Goal: Information Seeking & Learning: Learn about a topic

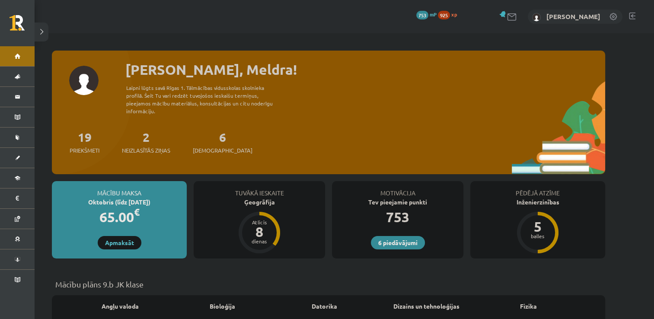
click at [145, 137] on div "2 Neizlasītās ziņas" at bounding box center [146, 141] width 48 height 27
click at [147, 146] on span "Neizlasītās ziņas" at bounding box center [146, 150] width 48 height 9
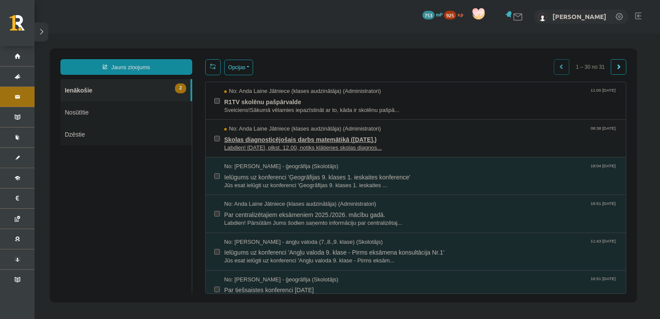
click at [341, 140] on span "Skolas diagnosticējošais darbs matemātikā ([DATE].)" at bounding box center [420, 138] width 393 height 11
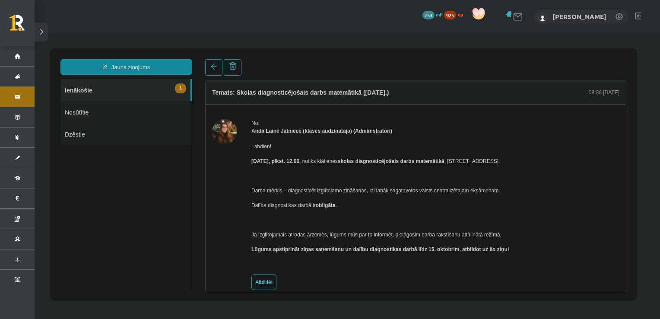
scroll to position [12, 0]
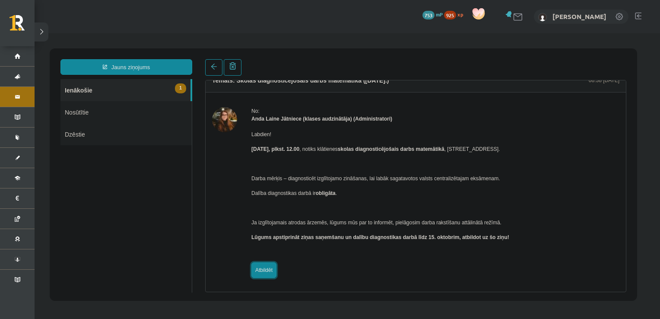
click at [270, 272] on link "Atbildēt" at bounding box center [264, 270] width 25 height 16
type input "**********"
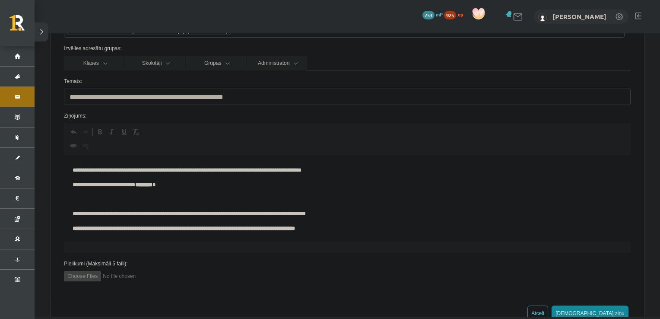
scroll to position [0, 0]
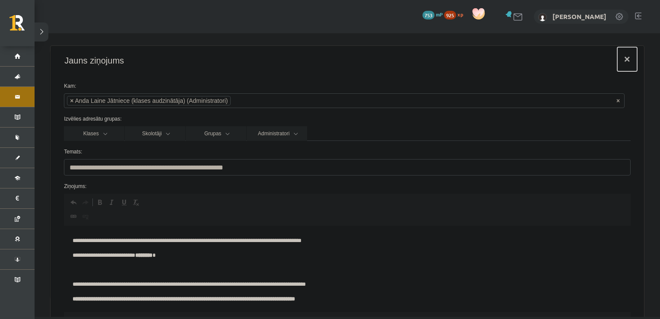
click at [620, 57] on button "×" at bounding box center [628, 59] width 20 height 24
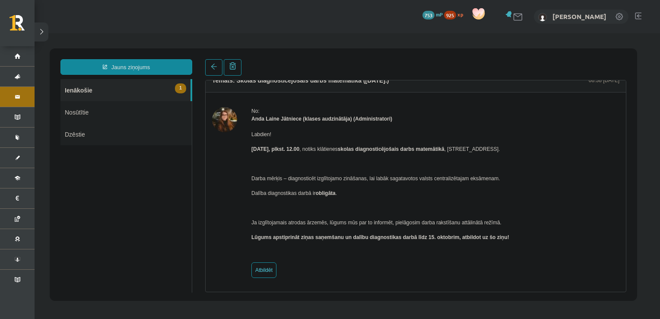
click at [173, 95] on link "1 Ienākošie" at bounding box center [126, 90] width 130 height 22
click at [146, 94] on link "1 Ienākošie" at bounding box center [126, 90] width 130 height 22
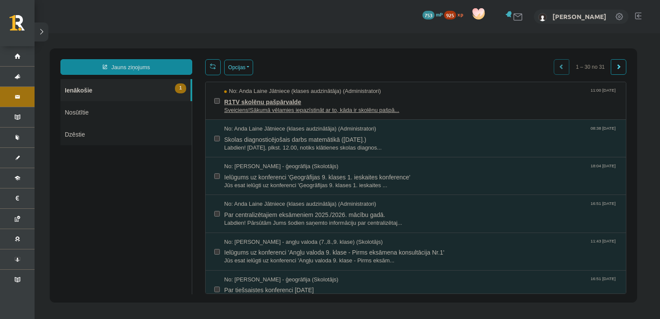
click at [282, 102] on span "R1TV skolēnu pašpārvalde" at bounding box center [420, 101] width 393 height 11
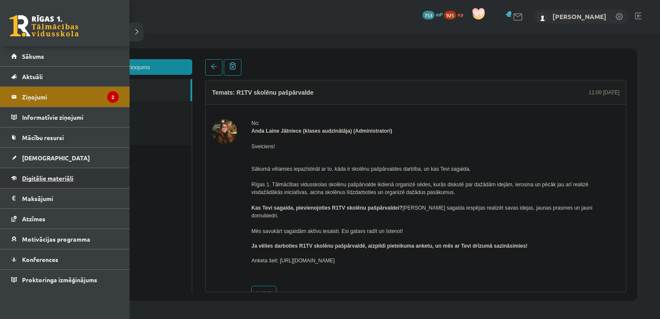
click at [35, 172] on link "Digitālie materiāli" at bounding box center [65, 178] width 108 height 20
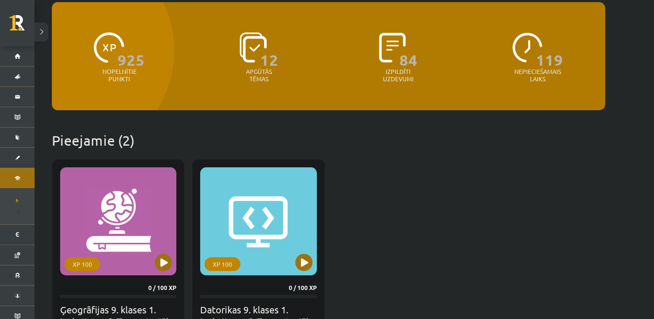
scroll to position [171, 0]
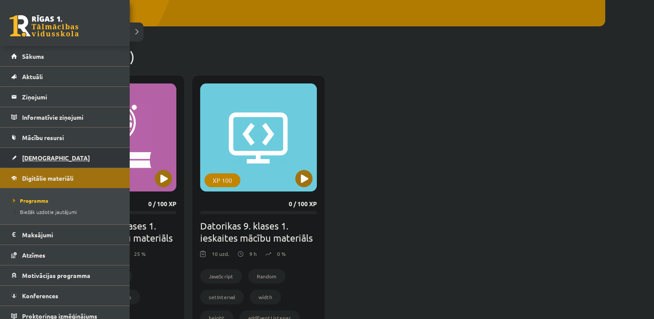
click at [28, 160] on link "[DEMOGRAPHIC_DATA]" at bounding box center [65, 158] width 108 height 20
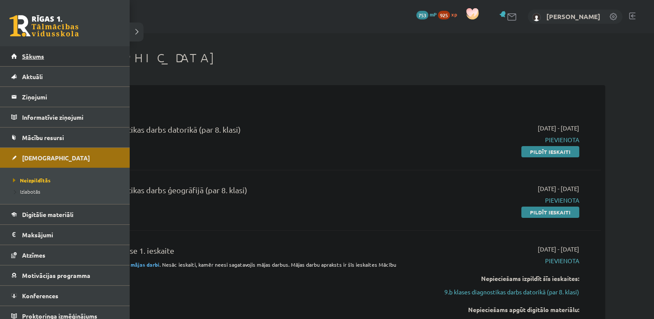
click at [43, 53] on span "Sākums" at bounding box center [33, 56] width 22 height 8
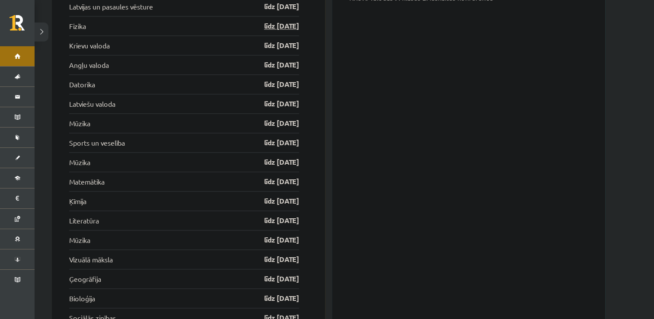
scroll to position [1153, 0]
